Goal: Information Seeking & Learning: Learn about a topic

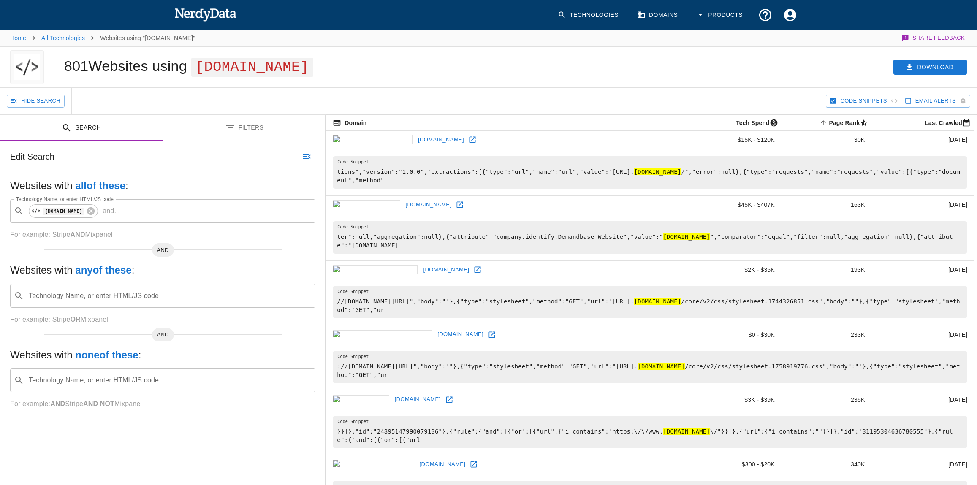
scroll to position [192, 0]
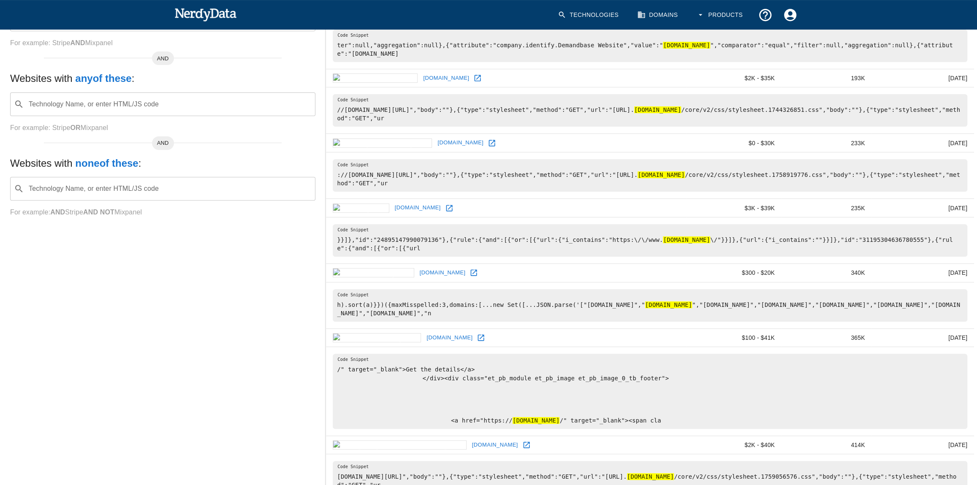
click at [474, 335] on link at bounding box center [480, 337] width 13 height 13
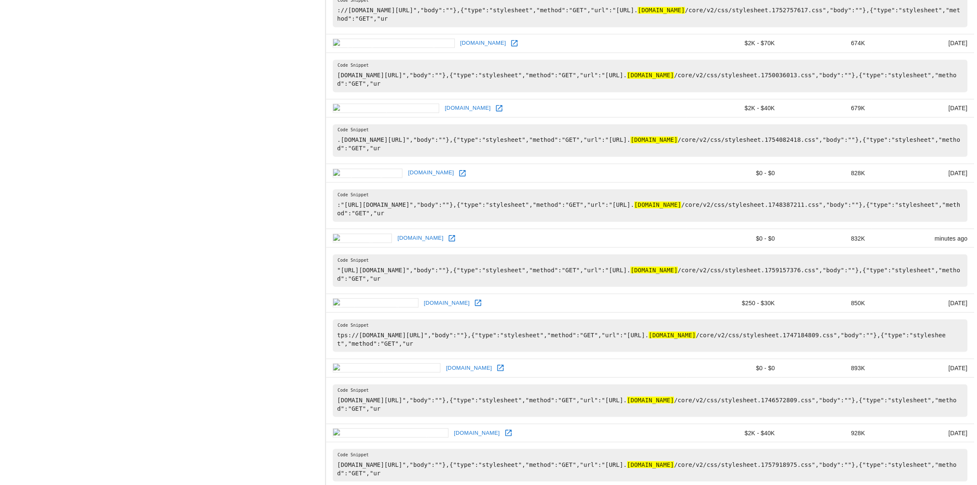
scroll to position [1036, 0]
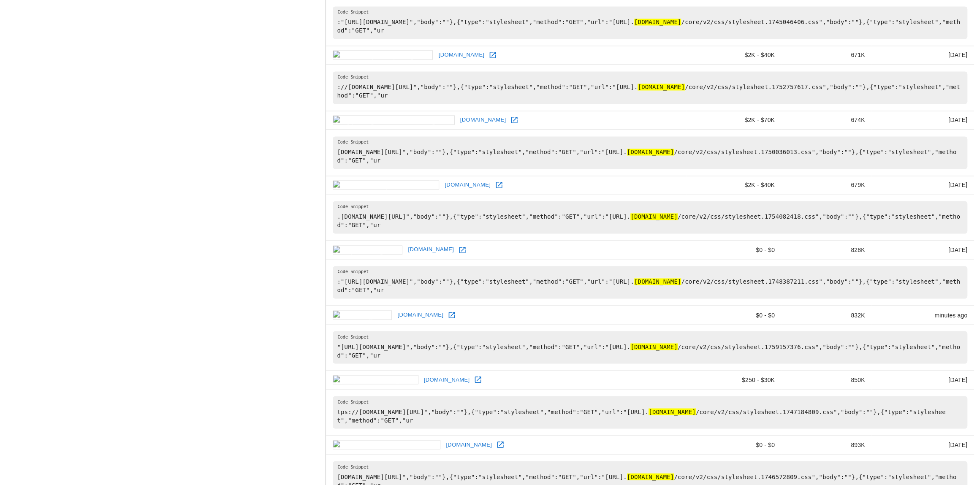
click at [510, 122] on icon at bounding box center [514, 120] width 8 height 8
drag, startPoint x: 806, startPoint y: 213, endPoint x: 595, endPoint y: 218, distance: 210.6
click at [595, 218] on pre ".[DOMAIN_NAME][URL]","body":""},{"type":"stylesheet","method":"GET","url":"[URL…" at bounding box center [650, 217] width 634 height 32
